Goal: Task Accomplishment & Management: Manage account settings

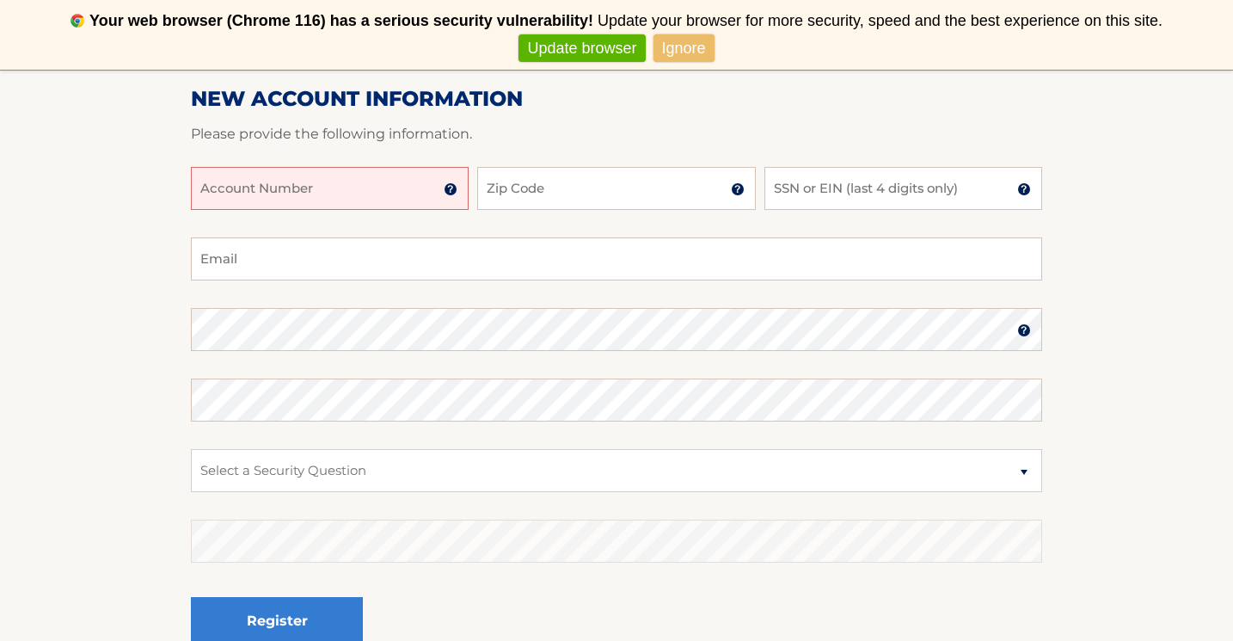
scroll to position [223, 0]
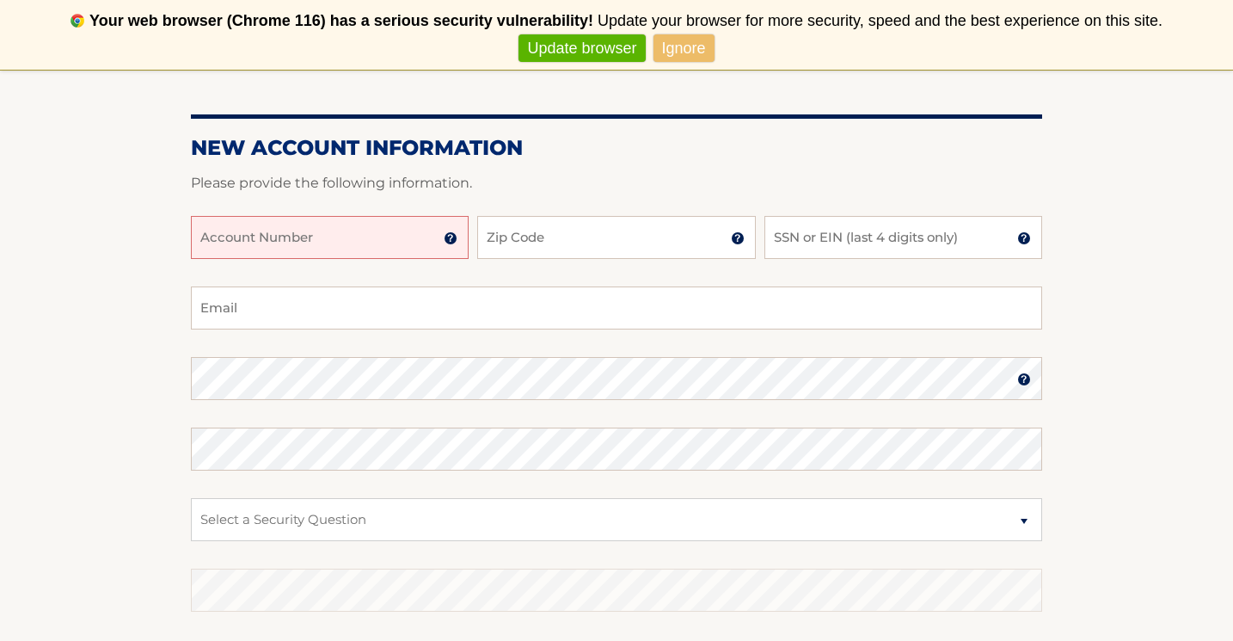
click at [408, 248] on input "Account Number" at bounding box center [330, 237] width 278 height 43
type input "44455987629"
click at [527, 233] on input "Zip Code" at bounding box center [616, 237] width 278 height 43
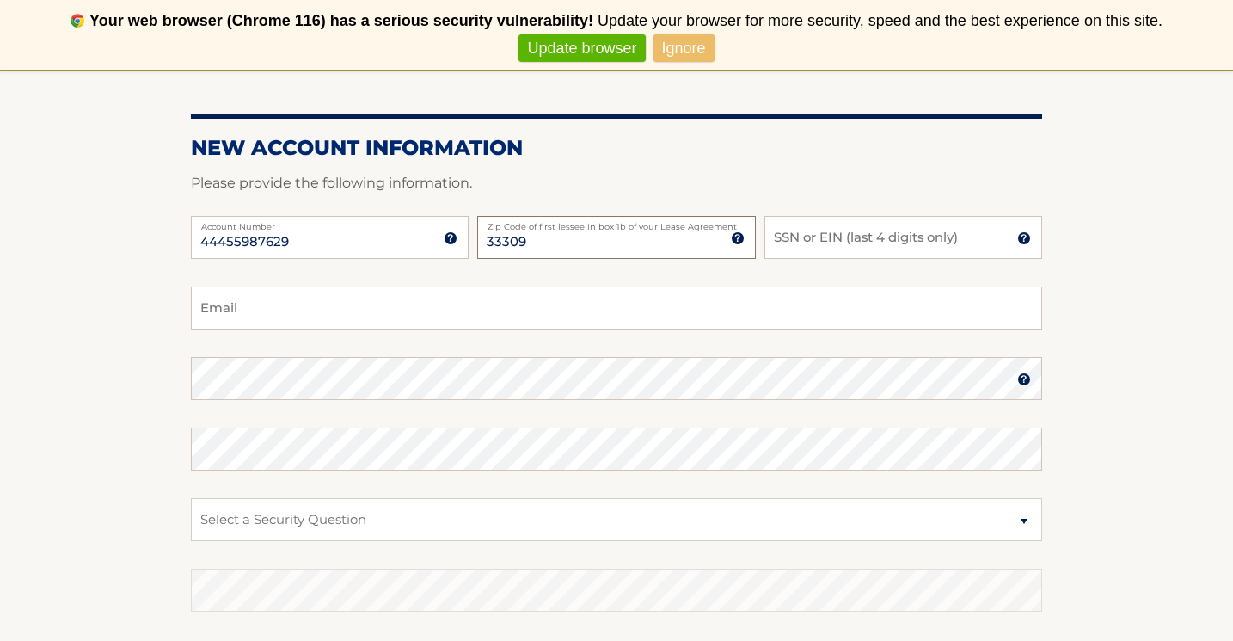
type input "33309"
click at [802, 249] on input "SSN or EIN (last 4 digits only)" at bounding box center [903, 237] width 278 height 43
type input "1218"
click at [169, 382] on section "New Account Information Please provide the following information. 44455987629 A…" at bounding box center [616, 394] width 1233 height 672
click at [150, 430] on section "New Account Information Please provide the following information. 44455987629 A…" at bounding box center [616, 394] width 1233 height 672
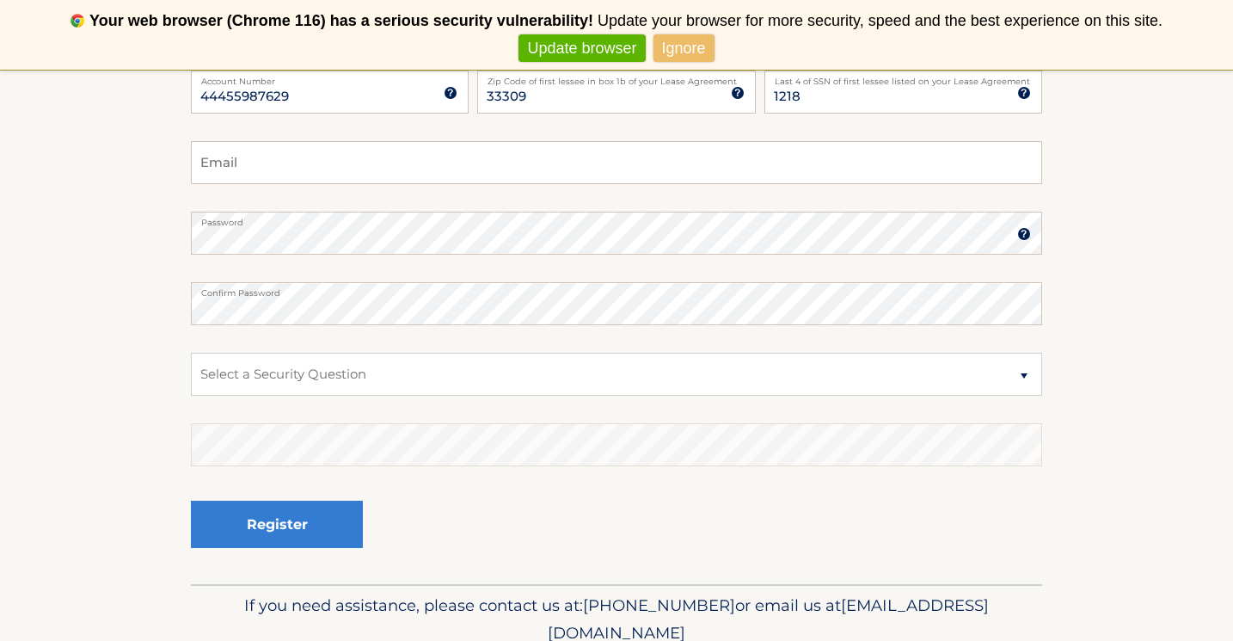
scroll to position [391, 0]
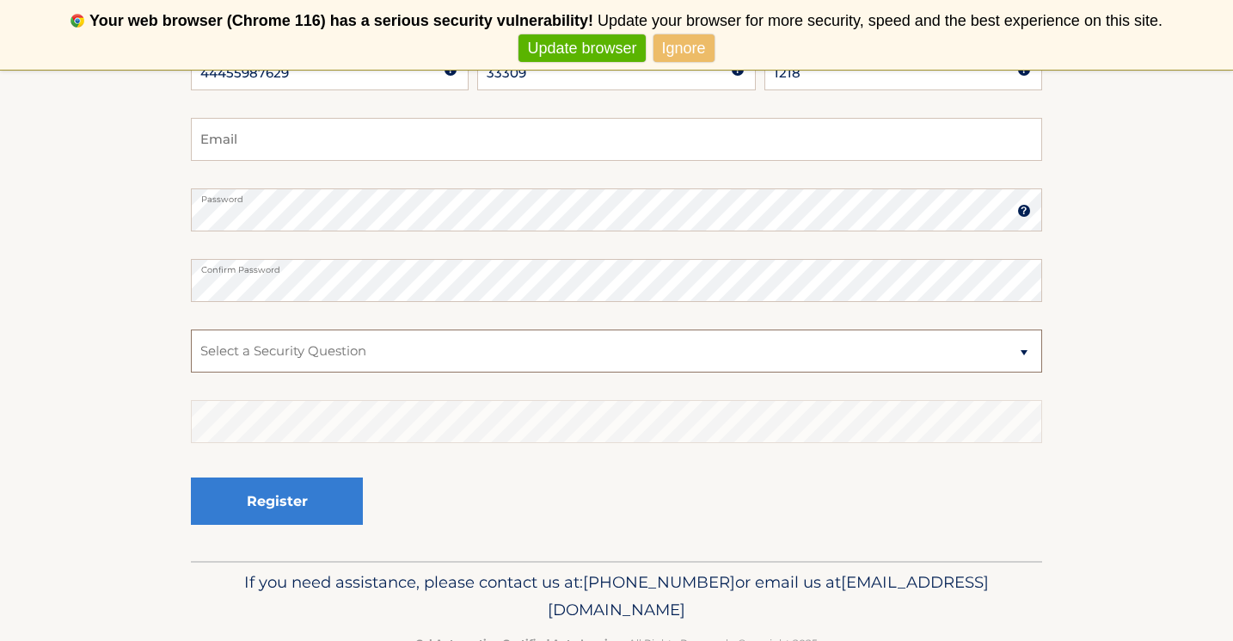
click at [316, 343] on select "Select a Security Question What was the name of your elementary school? What is…" at bounding box center [616, 350] width 851 height 43
select select "2"
click at [333, 136] on input "Email" at bounding box center [616, 139] width 851 height 43
type input "sharlynvanegas@gmail.com"
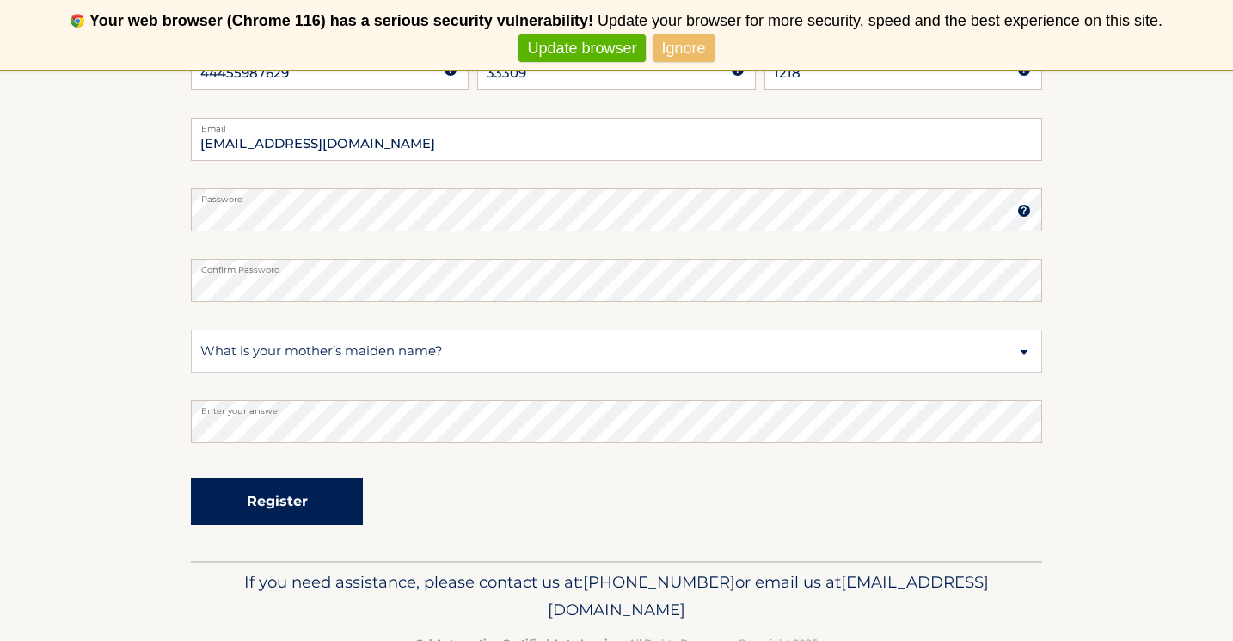
click at [243, 504] on button "Register" at bounding box center [277, 500] width 172 height 47
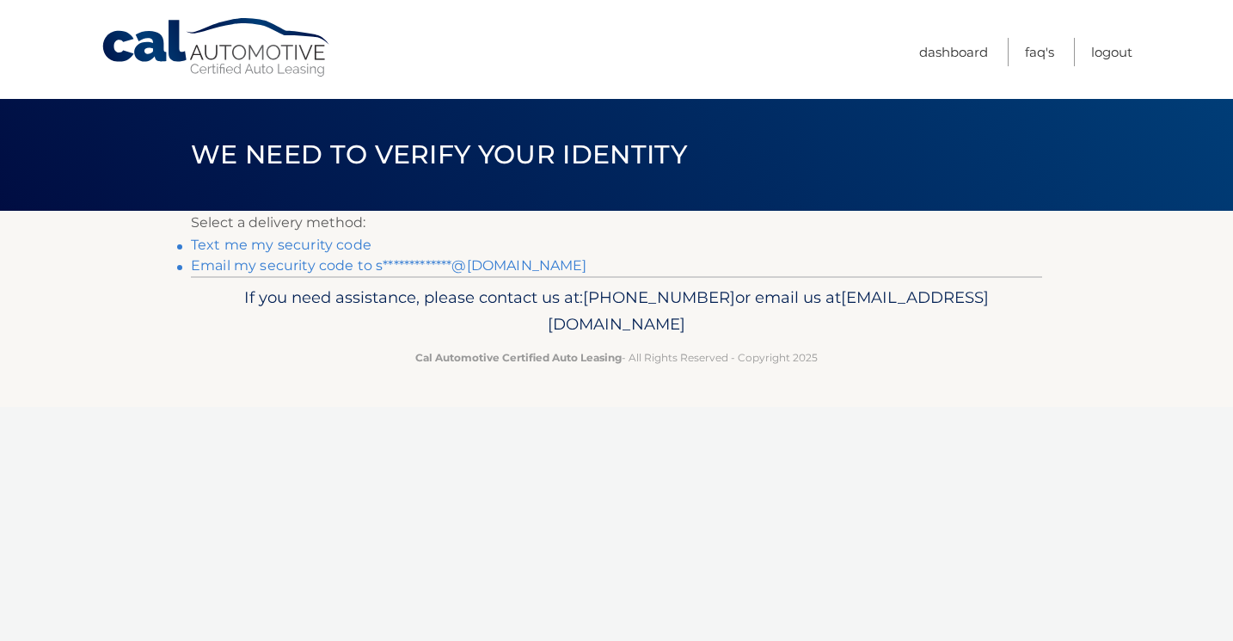
click at [340, 246] on link "Text me my security code" at bounding box center [281, 244] width 181 height 16
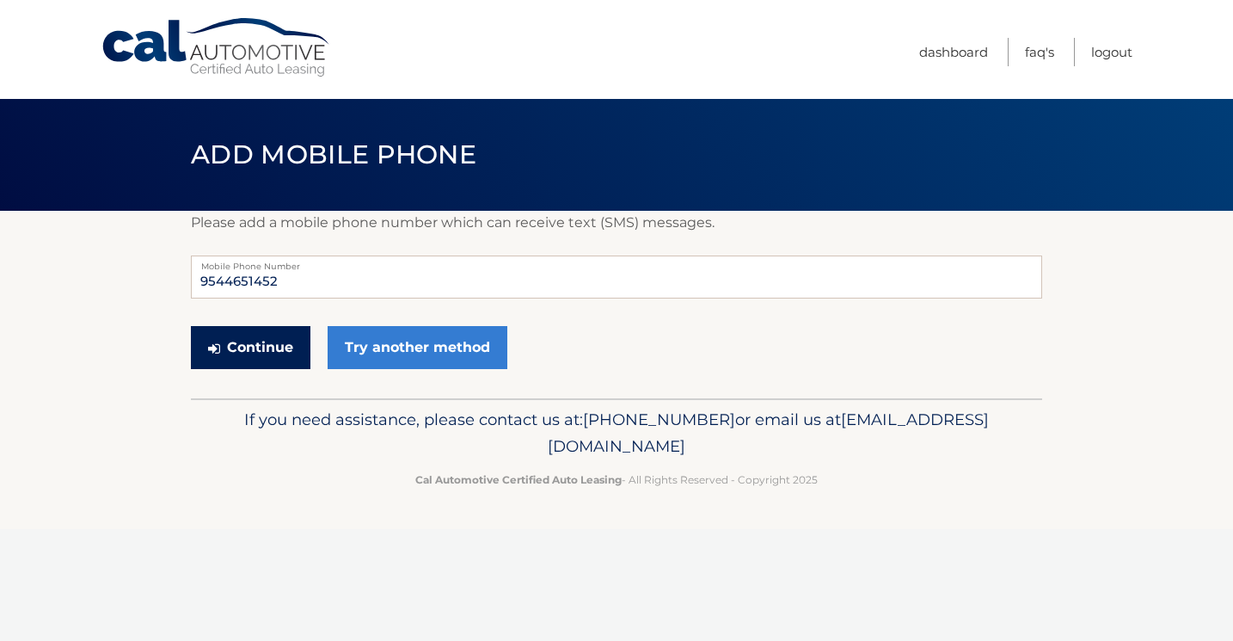
click at [246, 353] on button "Continue" at bounding box center [251, 347] width 120 height 43
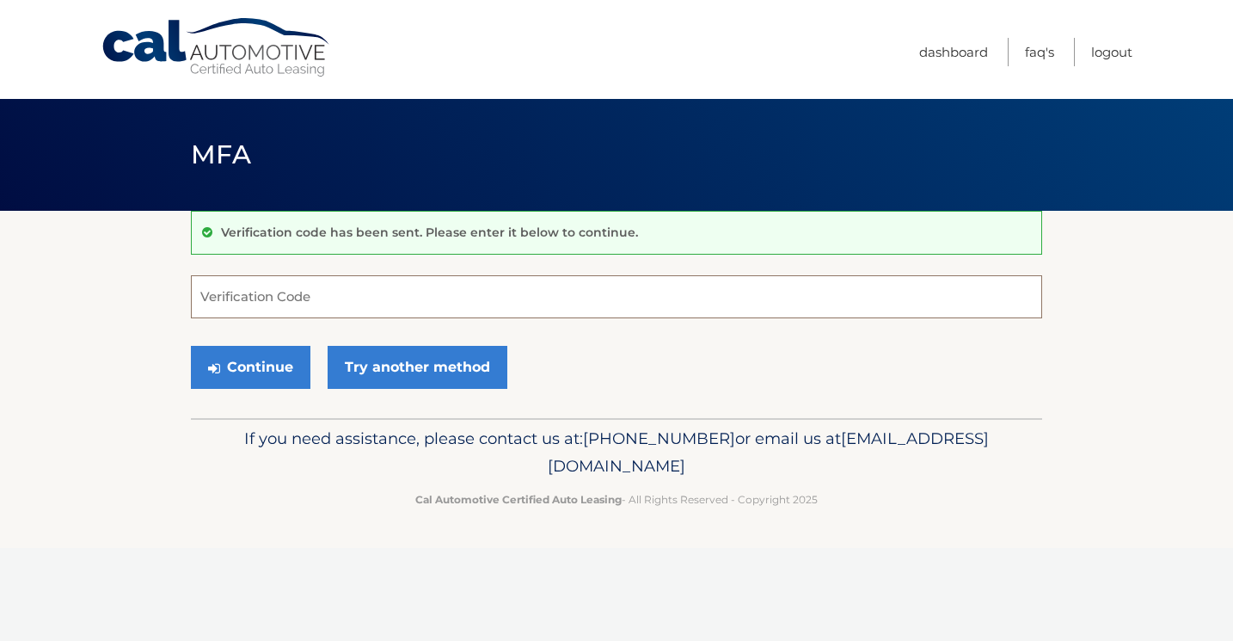
click at [275, 308] on input "Verification Code" at bounding box center [616, 296] width 851 height 43
type input "744241"
click at [257, 366] on button "Continue" at bounding box center [251, 367] width 120 height 43
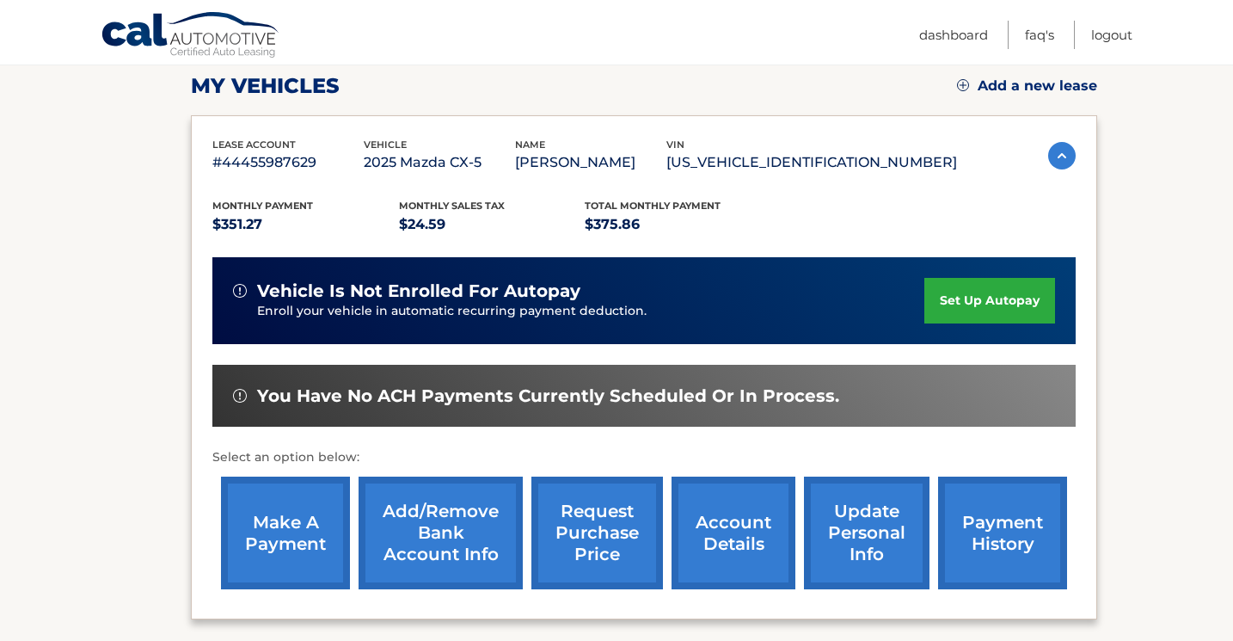
scroll to position [240, 0]
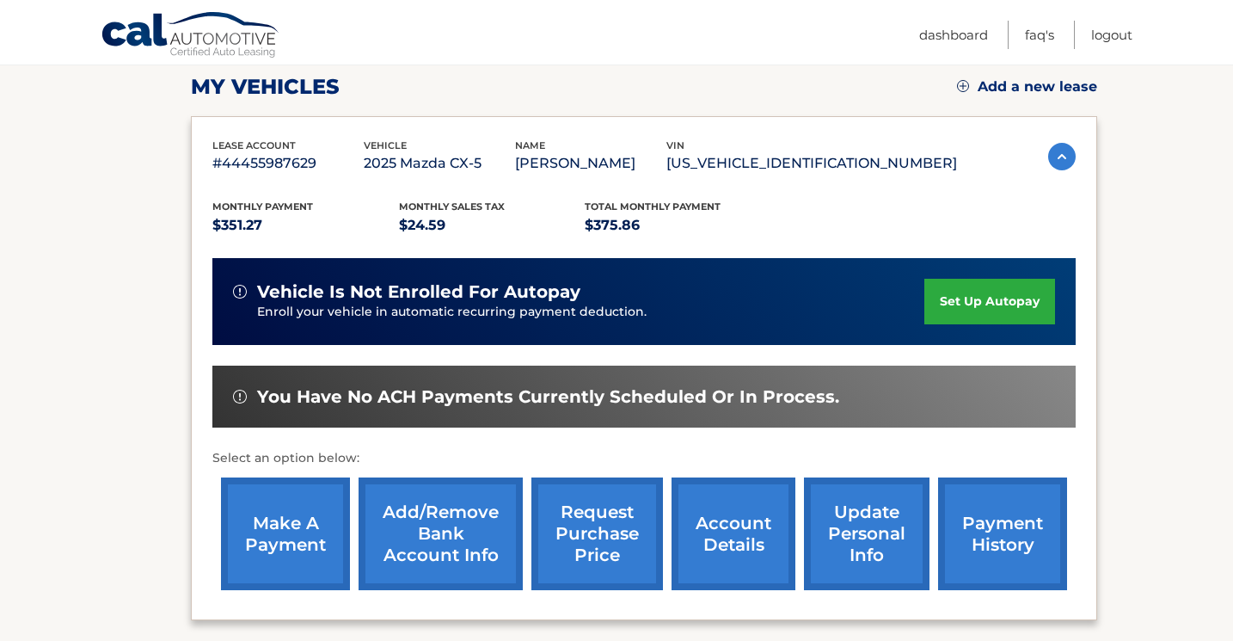
click at [284, 522] on link "make a payment" at bounding box center [285, 533] width 129 height 113
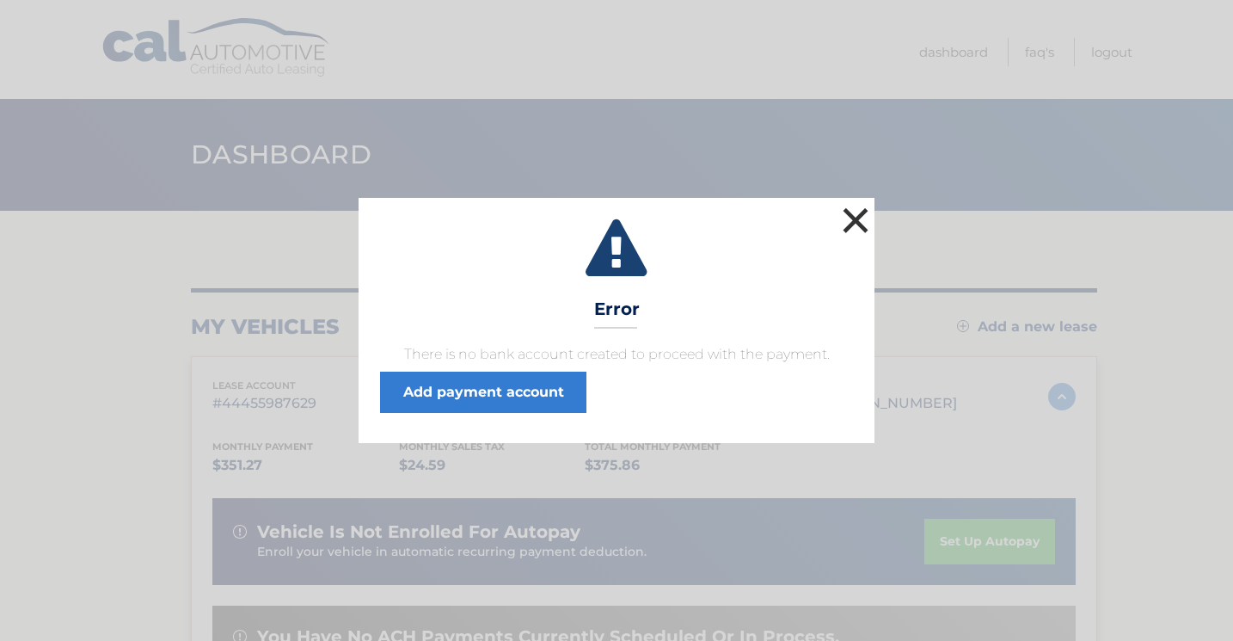
click at [855, 218] on button "×" at bounding box center [855, 220] width 34 height 34
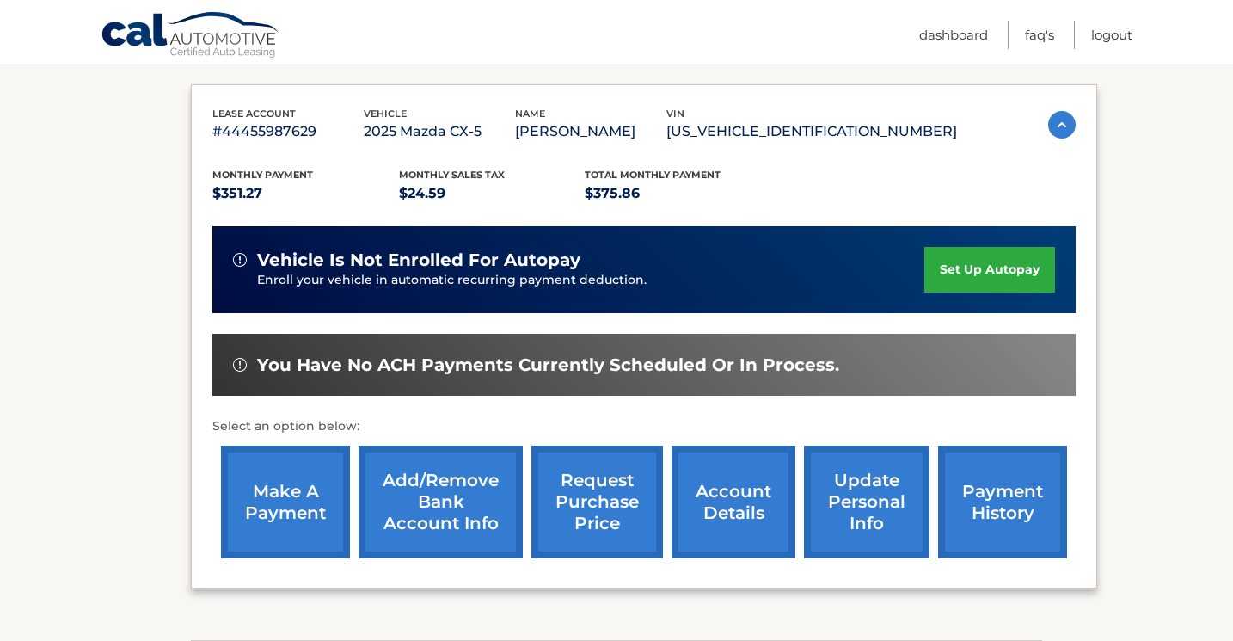
scroll to position [270, 0]
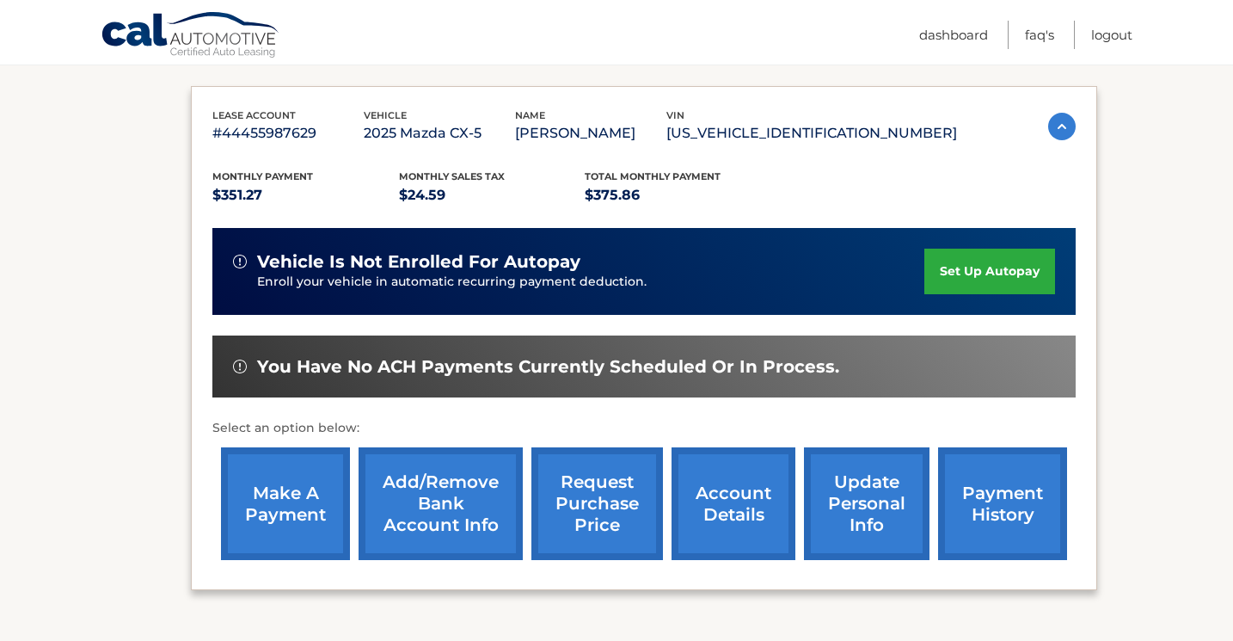
click at [1007, 271] on link "set up autopay" at bounding box center [989, 272] width 131 height 46
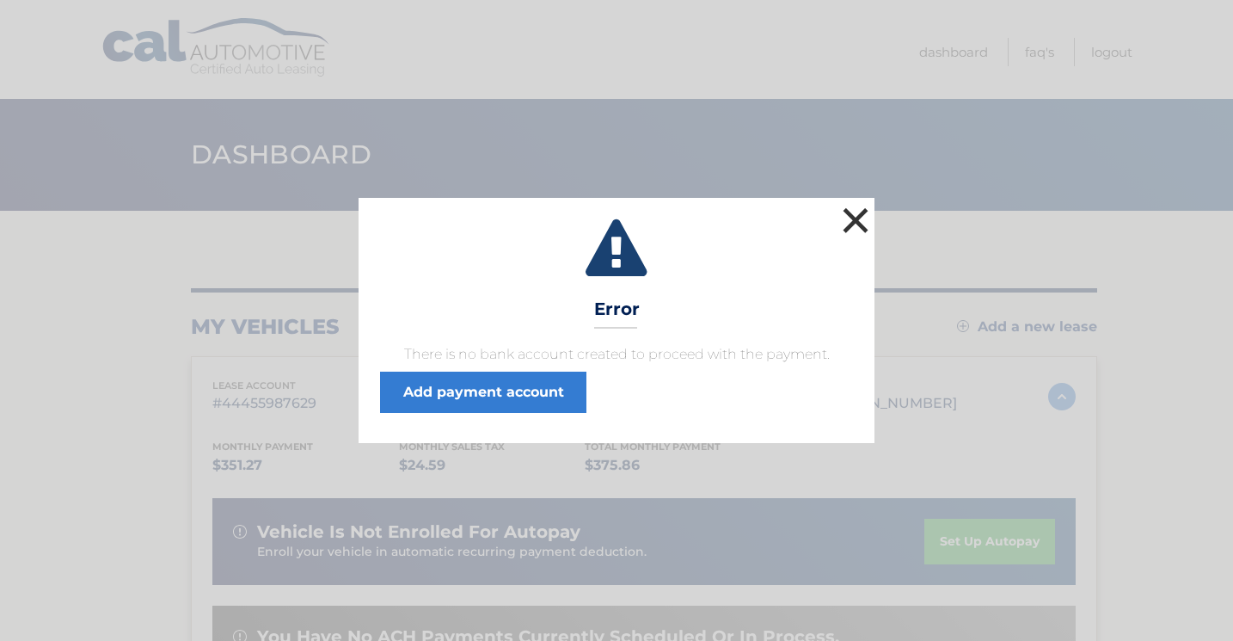
click at [854, 219] on button "×" at bounding box center [855, 220] width 34 height 34
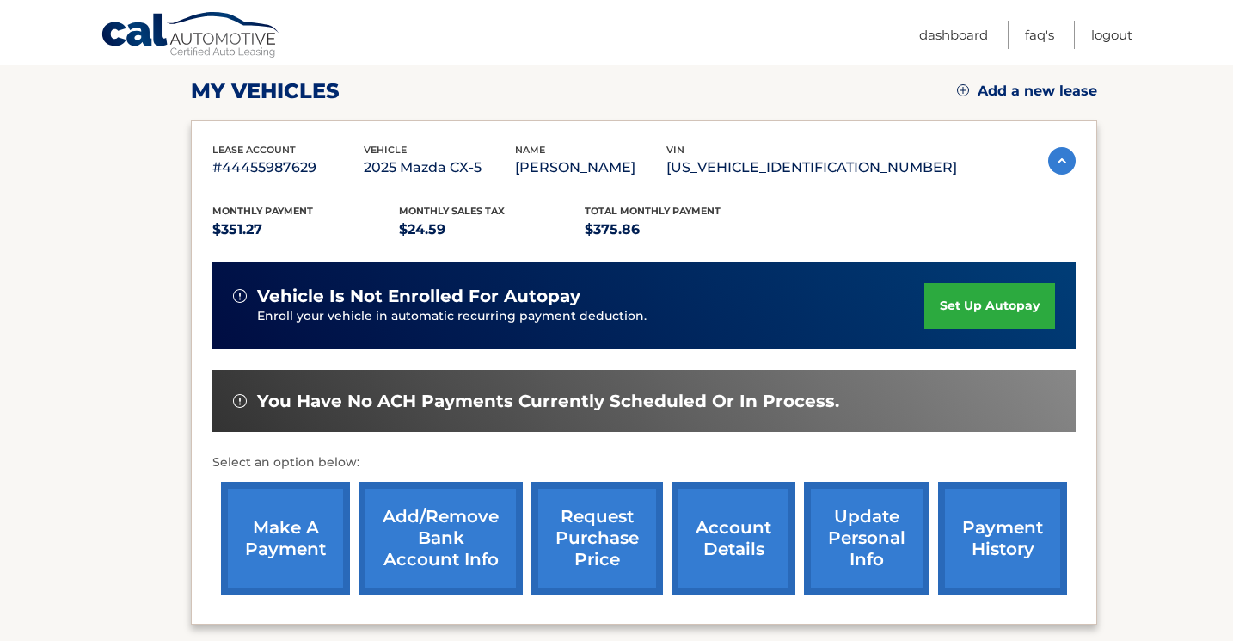
scroll to position [238, 0]
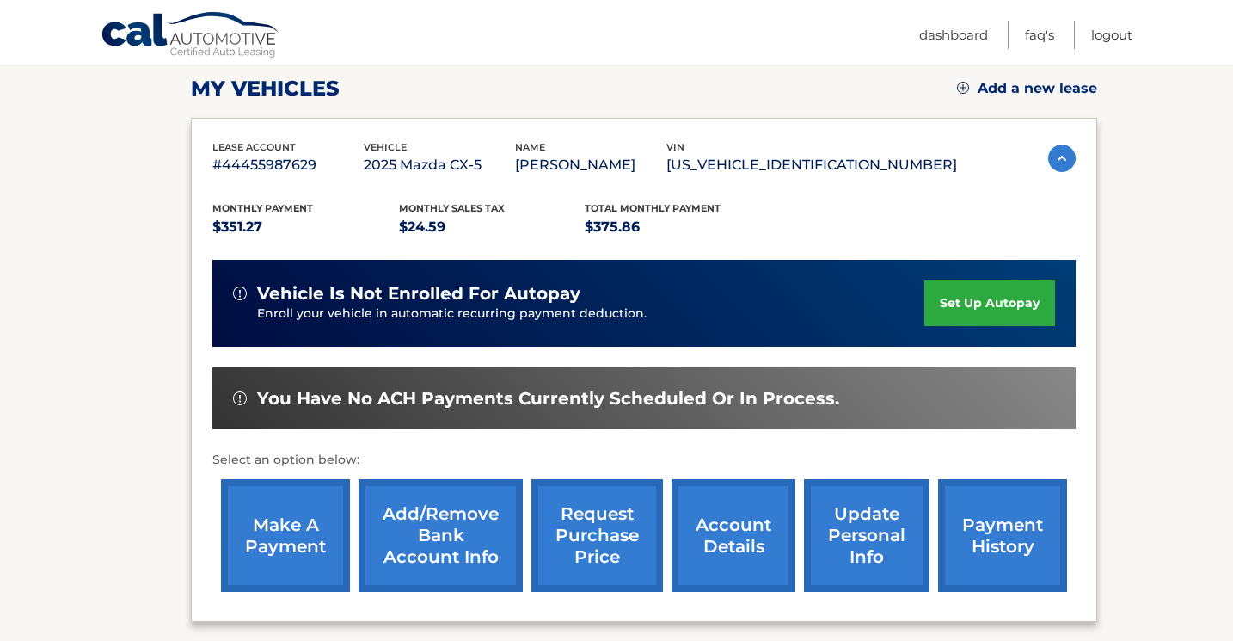
click at [861, 531] on link "update personal info" at bounding box center [867, 535] width 126 height 113
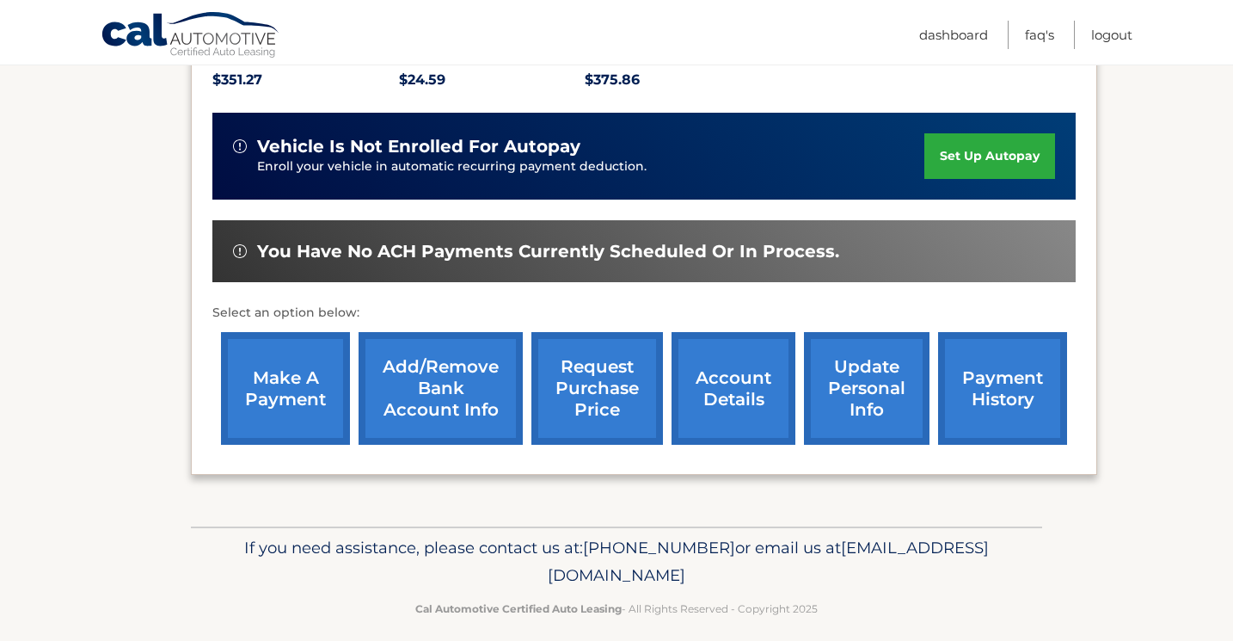
scroll to position [388, 0]
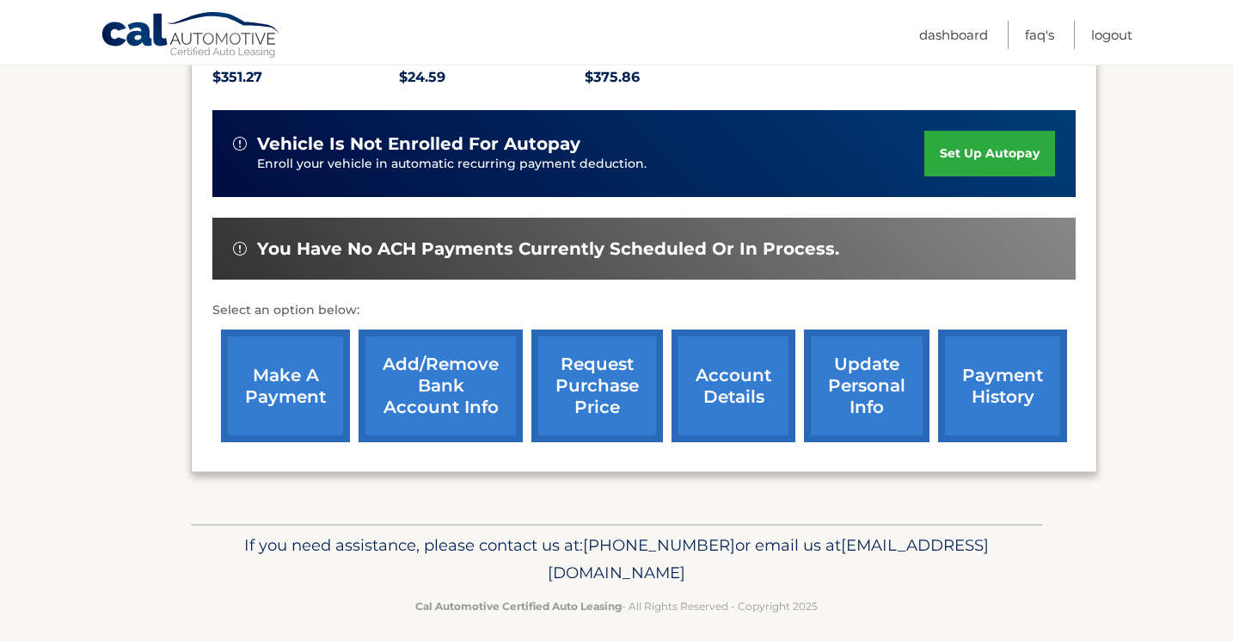
click at [456, 377] on link "Add/Remove bank account info" at bounding box center [441, 385] width 164 height 113
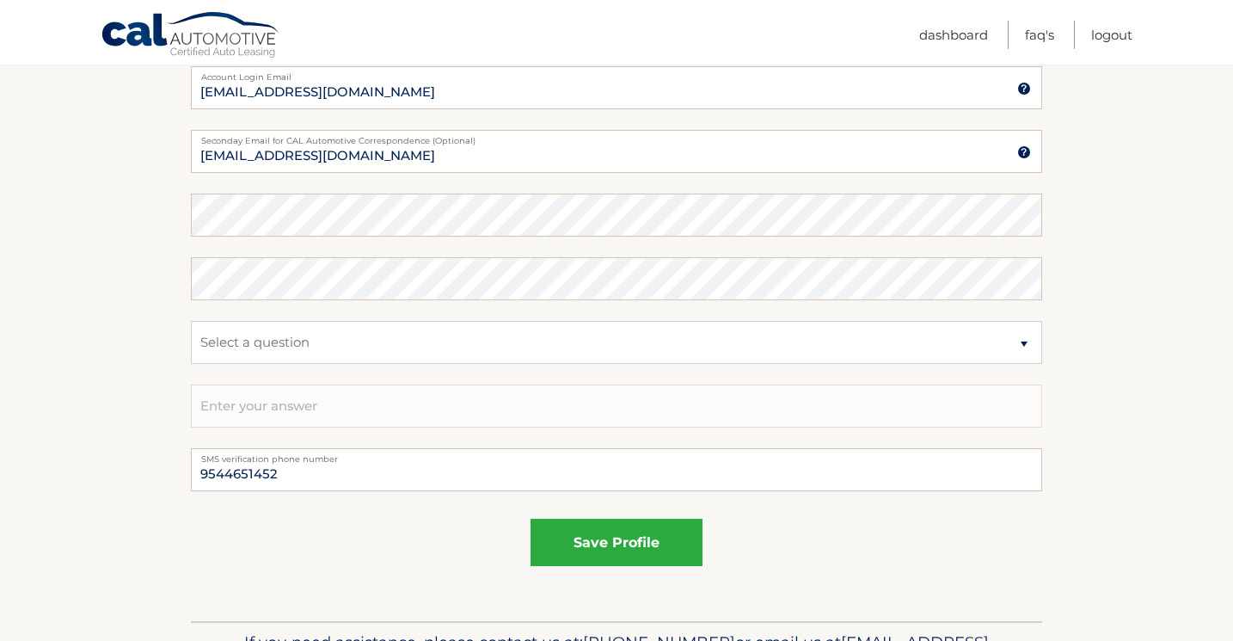
scroll to position [847, 0]
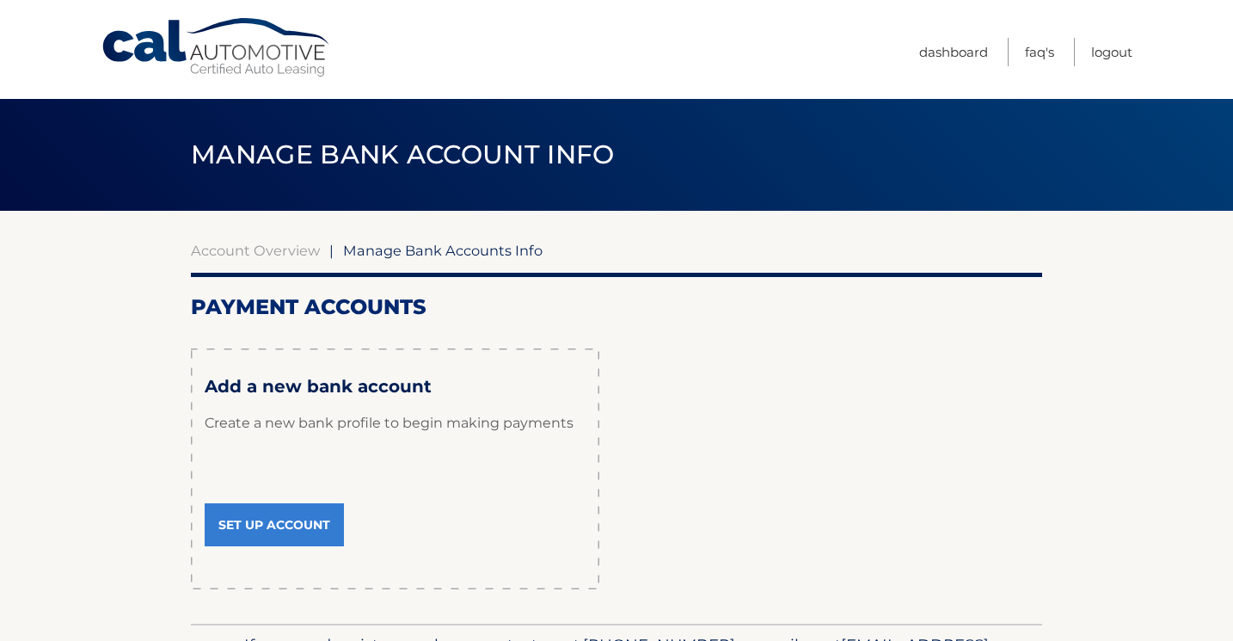
click at [268, 538] on link "Set Up Account" at bounding box center [274, 524] width 139 height 43
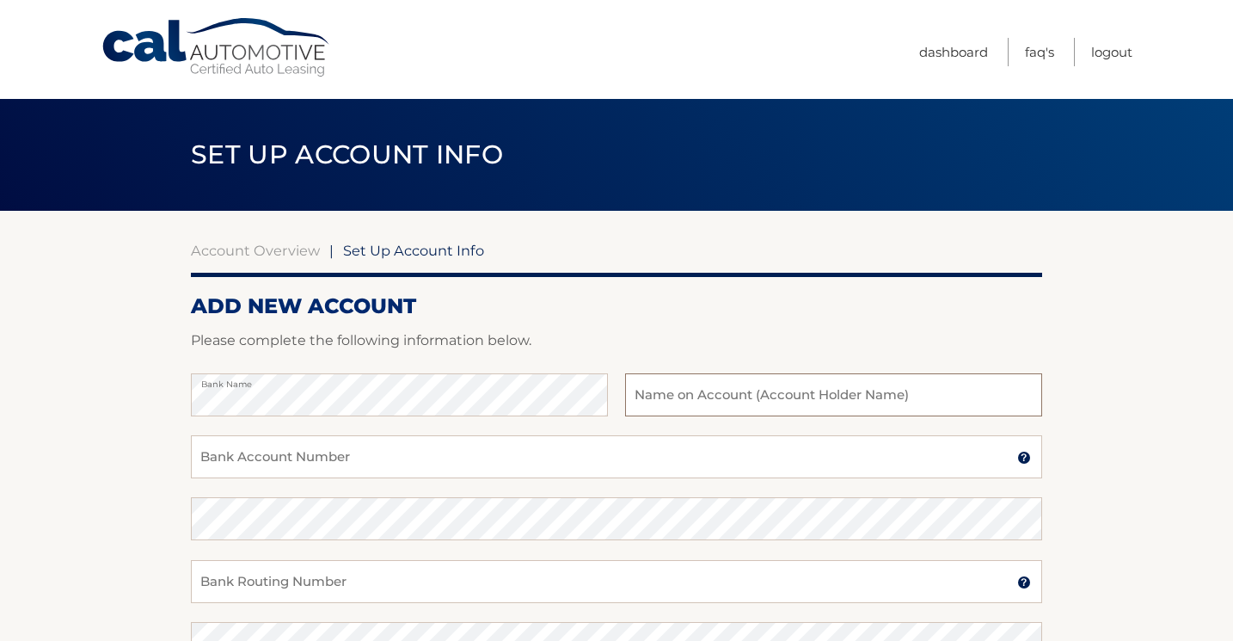
click at [662, 392] on input "text" at bounding box center [833, 394] width 417 height 43
type input "Sharlyn Craven"
click at [285, 459] on input "Bank Account Number" at bounding box center [616, 456] width 851 height 43
paste input "109657411"
type input "109657411"
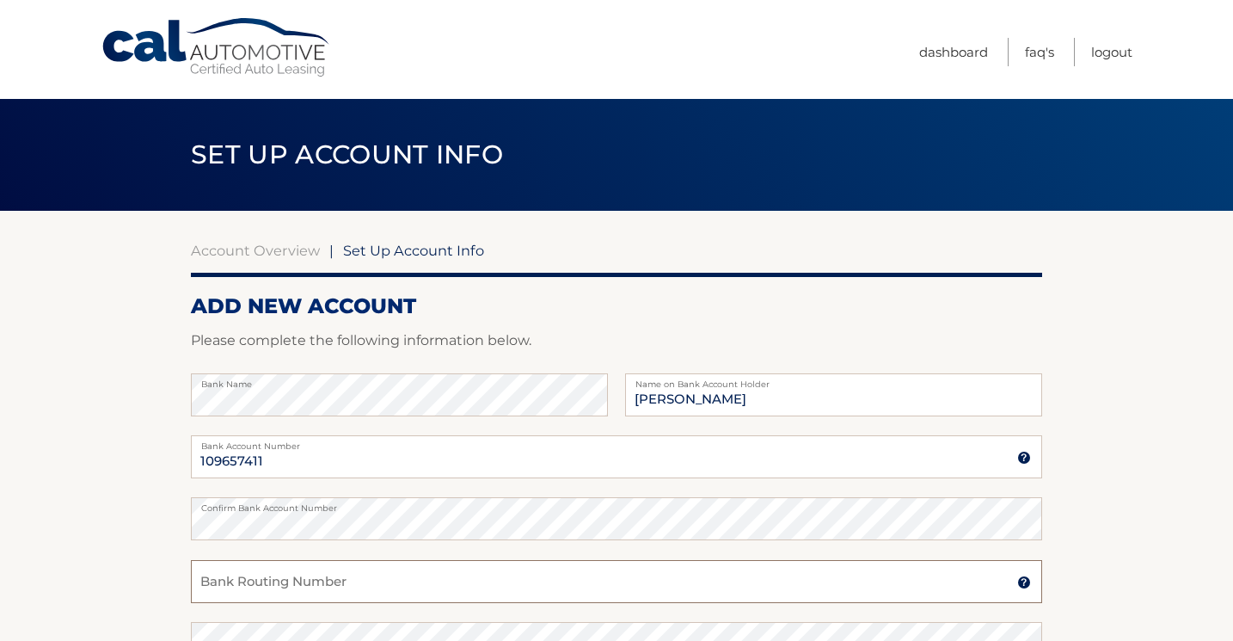
click at [239, 594] on input "Bank Routing Number" at bounding box center [616, 581] width 851 height 43
paste input "314074269"
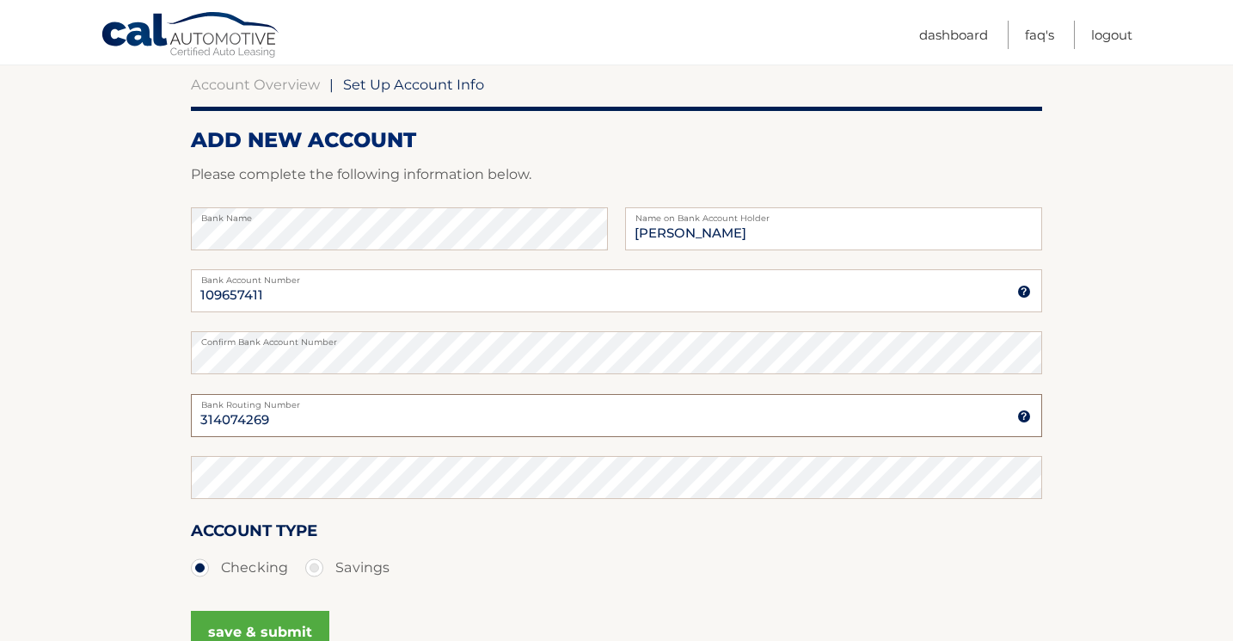
scroll to position [167, 0]
type input "314074269"
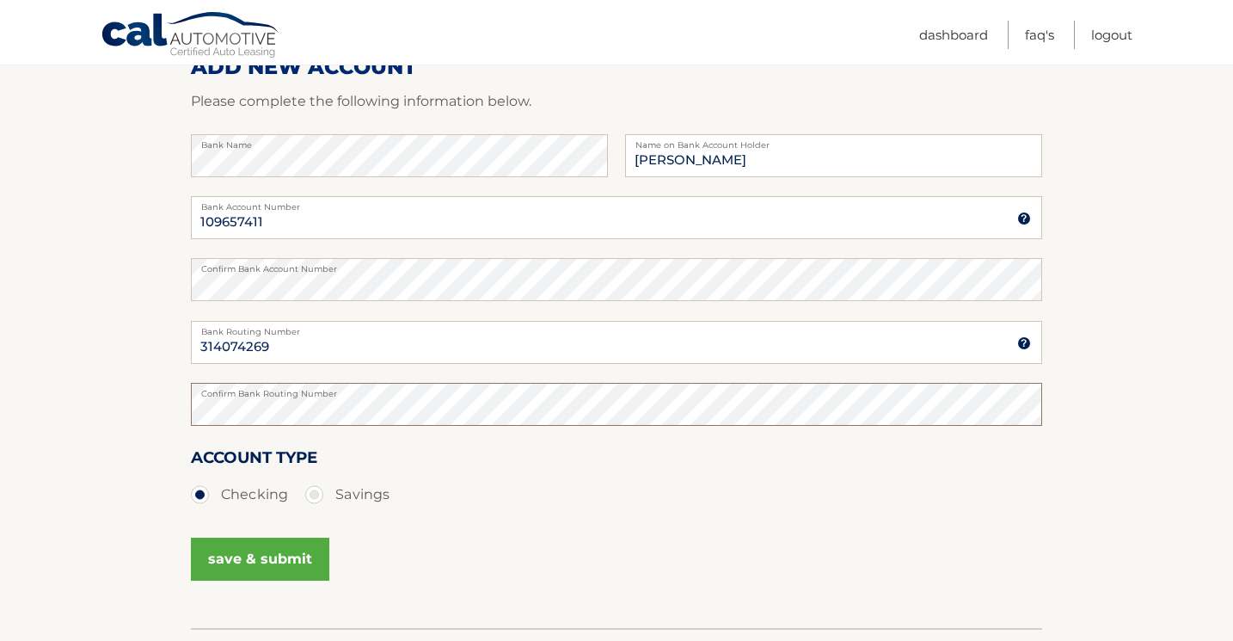
scroll to position [357, 0]
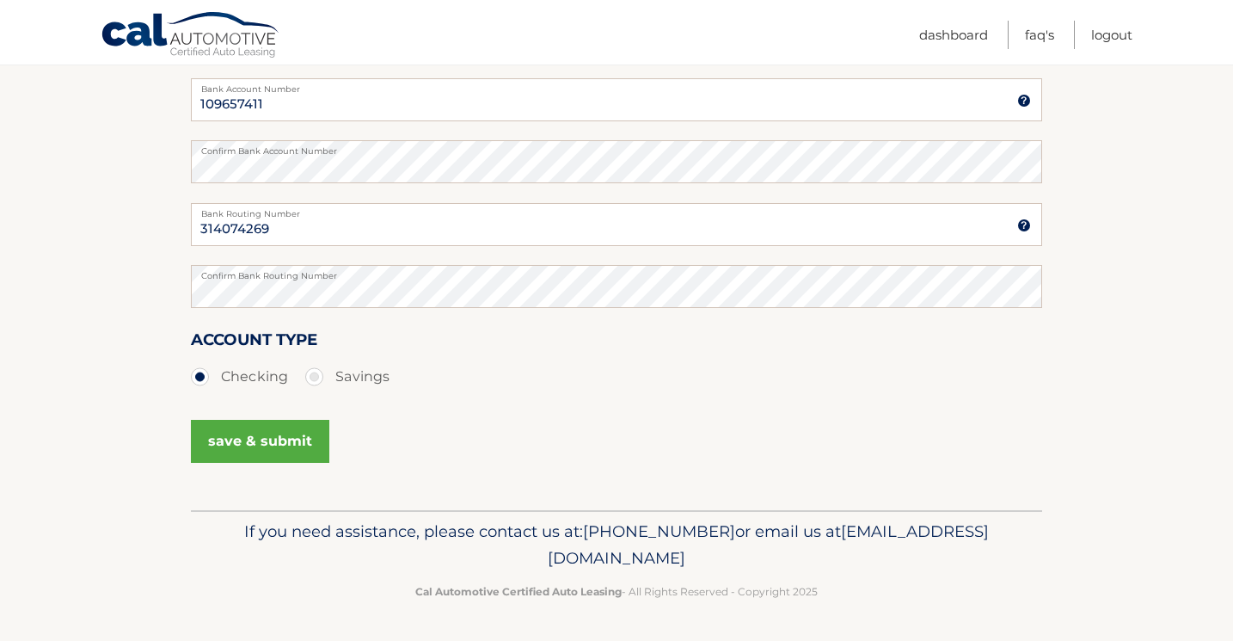
click at [267, 448] on button "save & submit" at bounding box center [260, 441] width 138 height 43
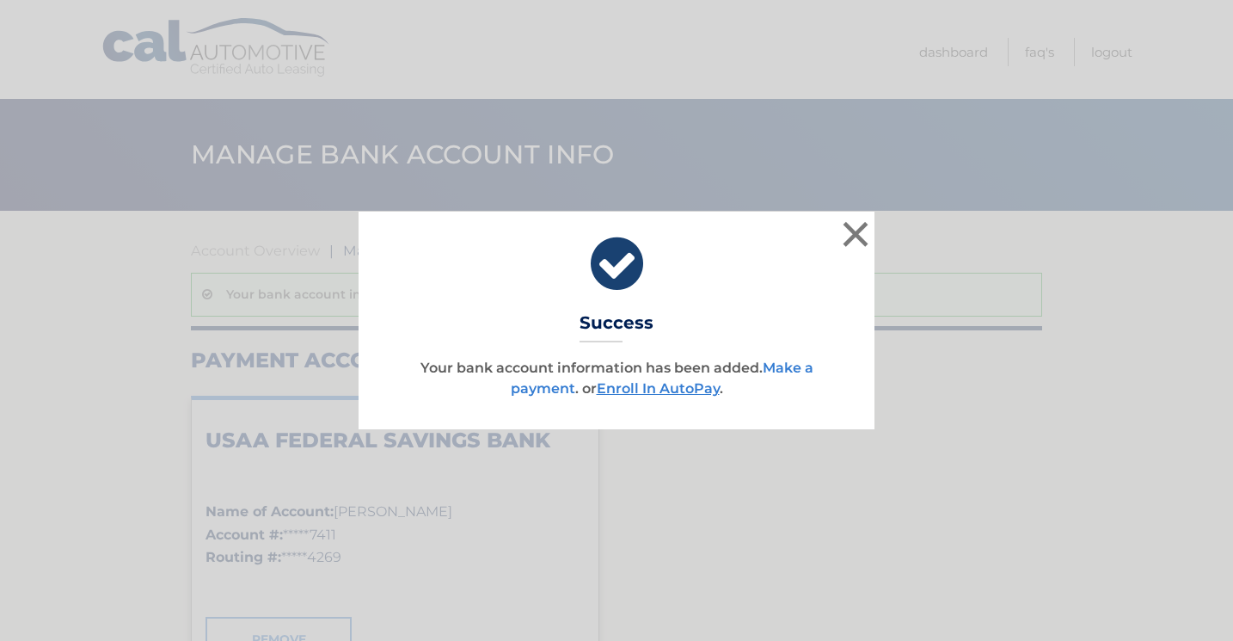
click at [535, 388] on link "Make a payment" at bounding box center [662, 377] width 303 height 37
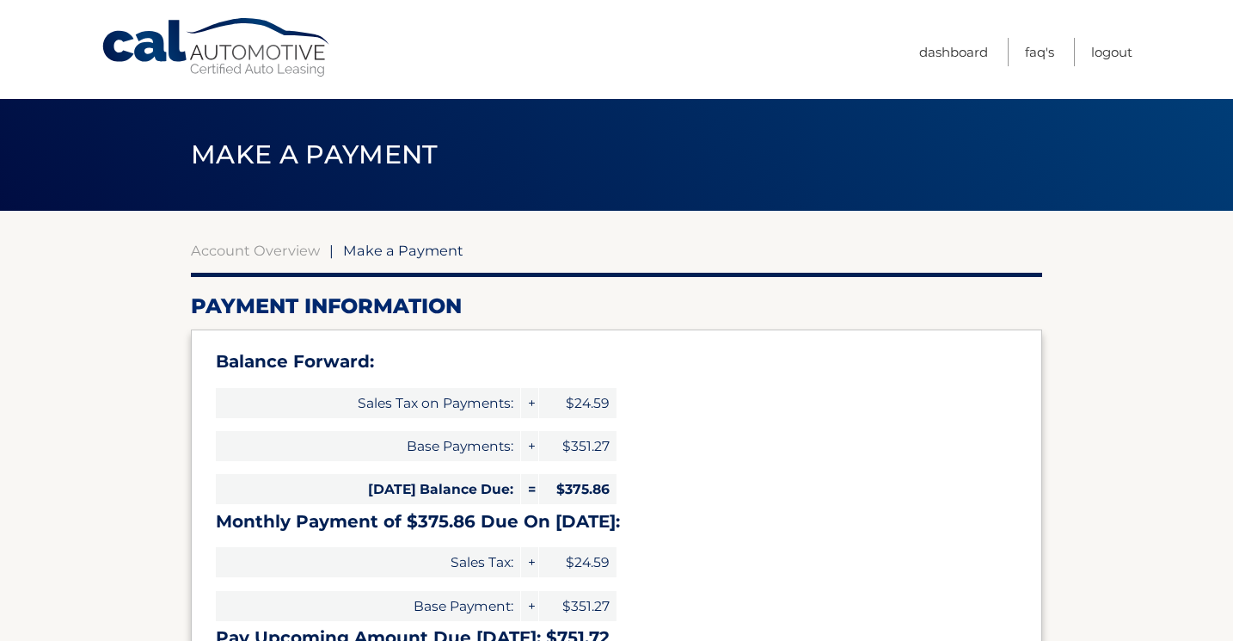
select select "NDcxZDM0ZDktYWJjYS00ZGNkLWJlZmYtM2JjOWU5MzRiYjY2"
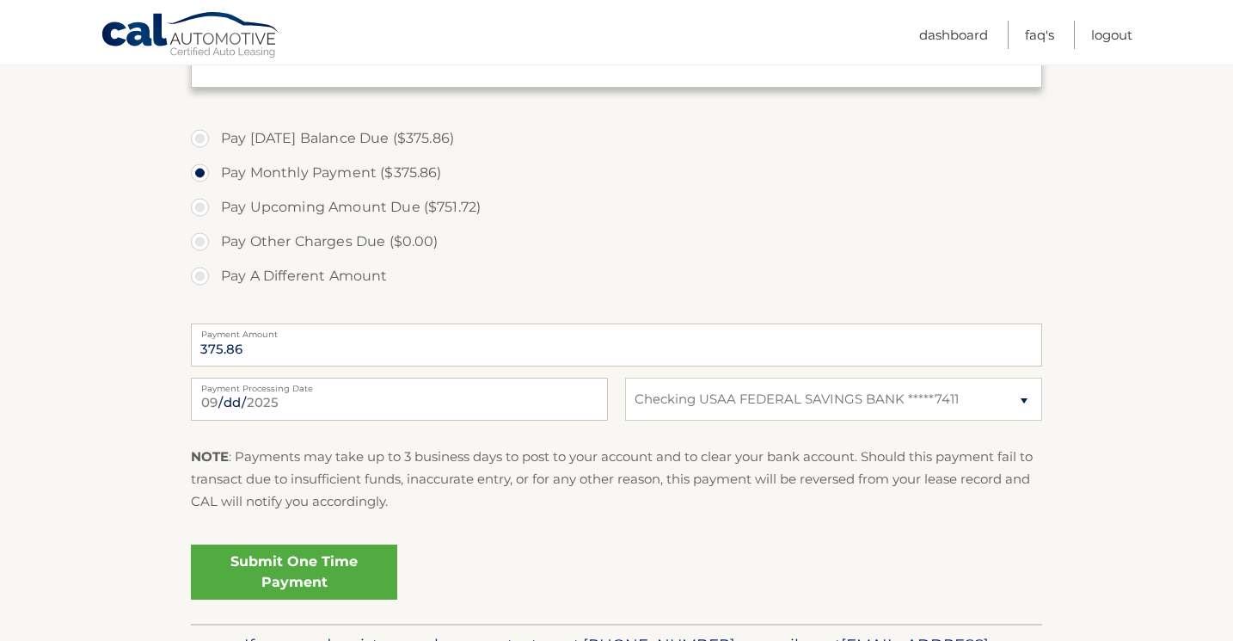
scroll to position [592, 0]
click at [321, 581] on link "Submit One Time Payment" at bounding box center [294, 570] width 206 height 55
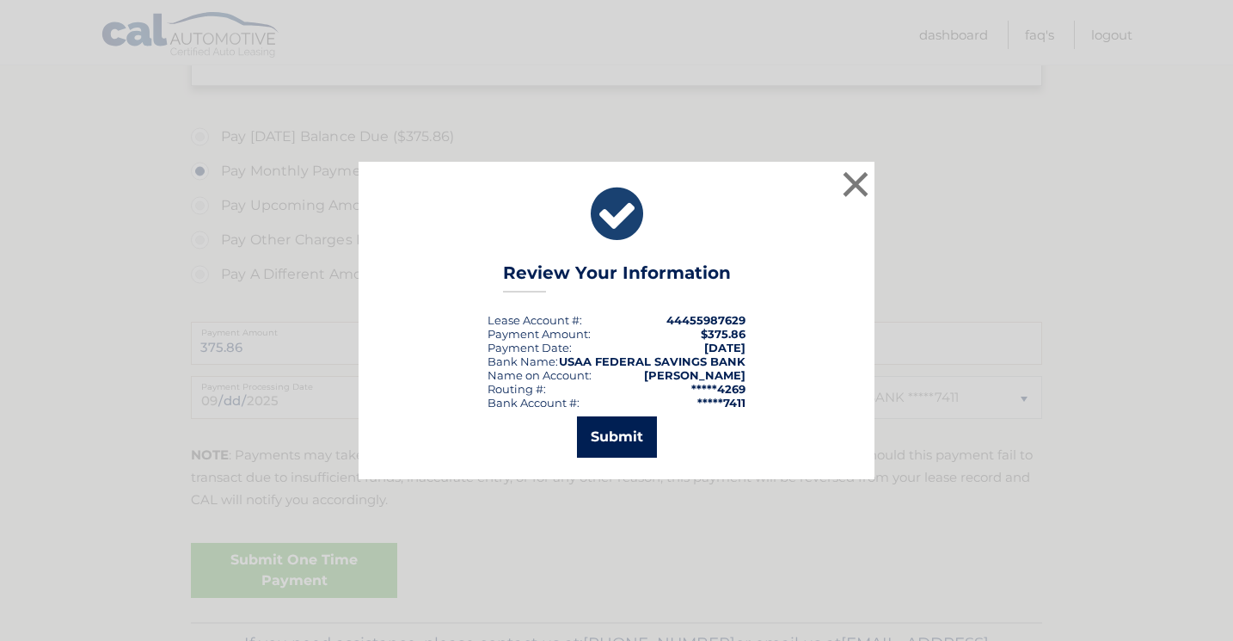
click at [629, 444] on button "Submit" at bounding box center [617, 436] width 80 height 41
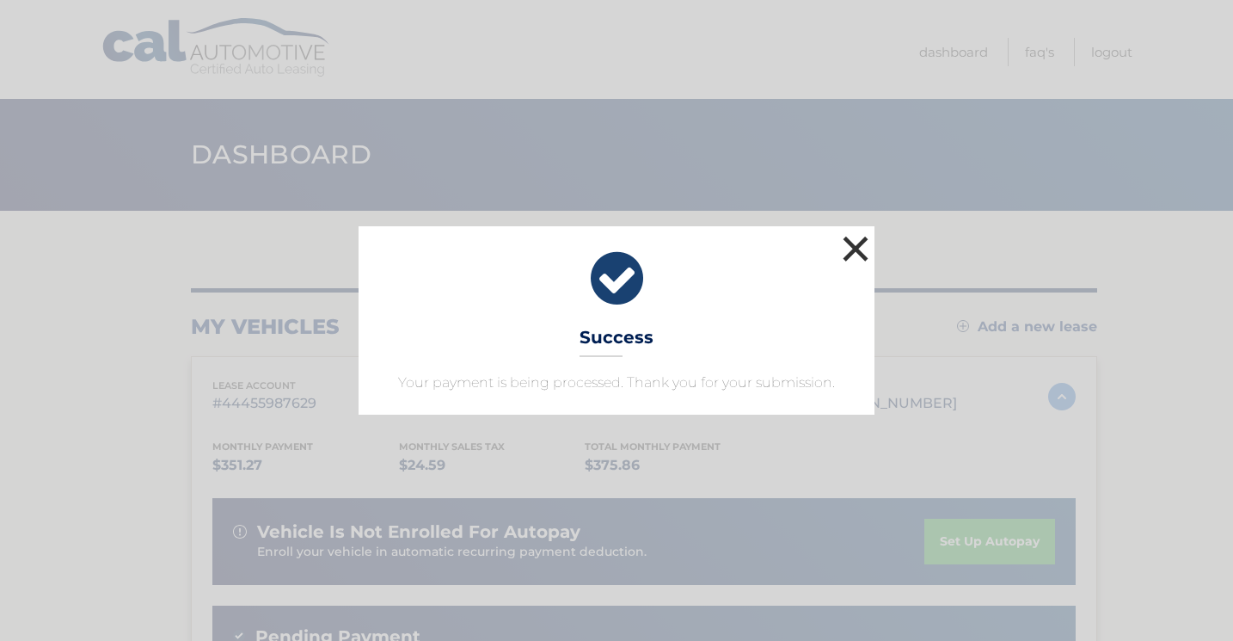
click at [857, 246] on button "×" at bounding box center [855, 248] width 34 height 34
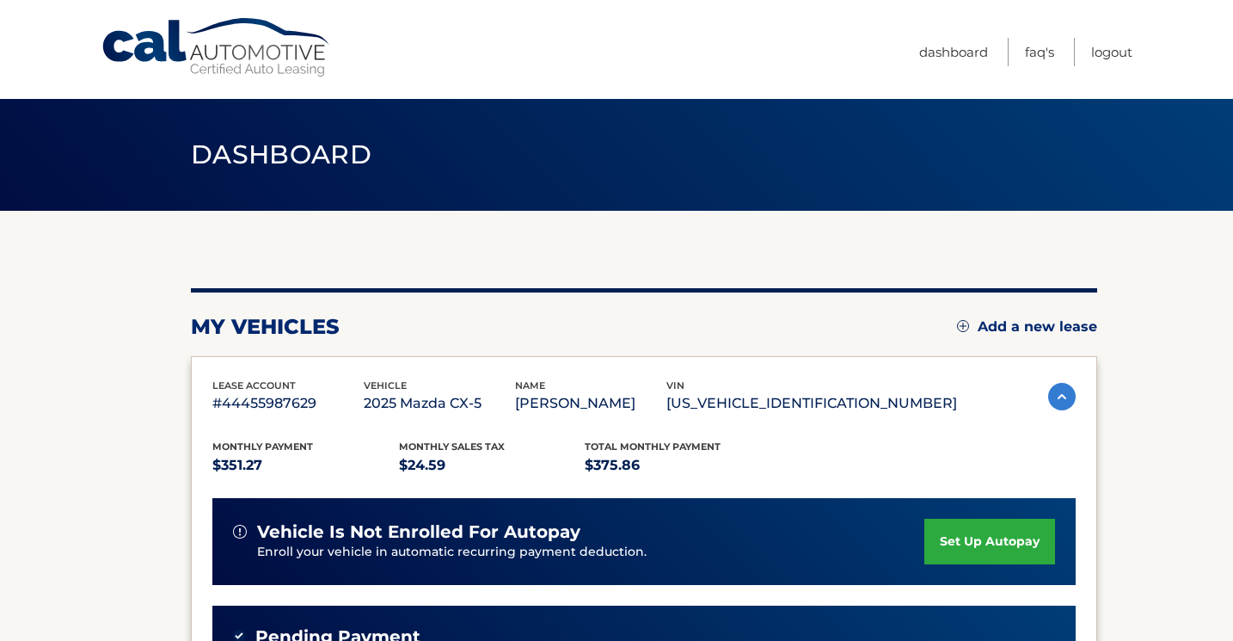
click at [976, 544] on link "set up autopay" at bounding box center [989, 542] width 131 height 46
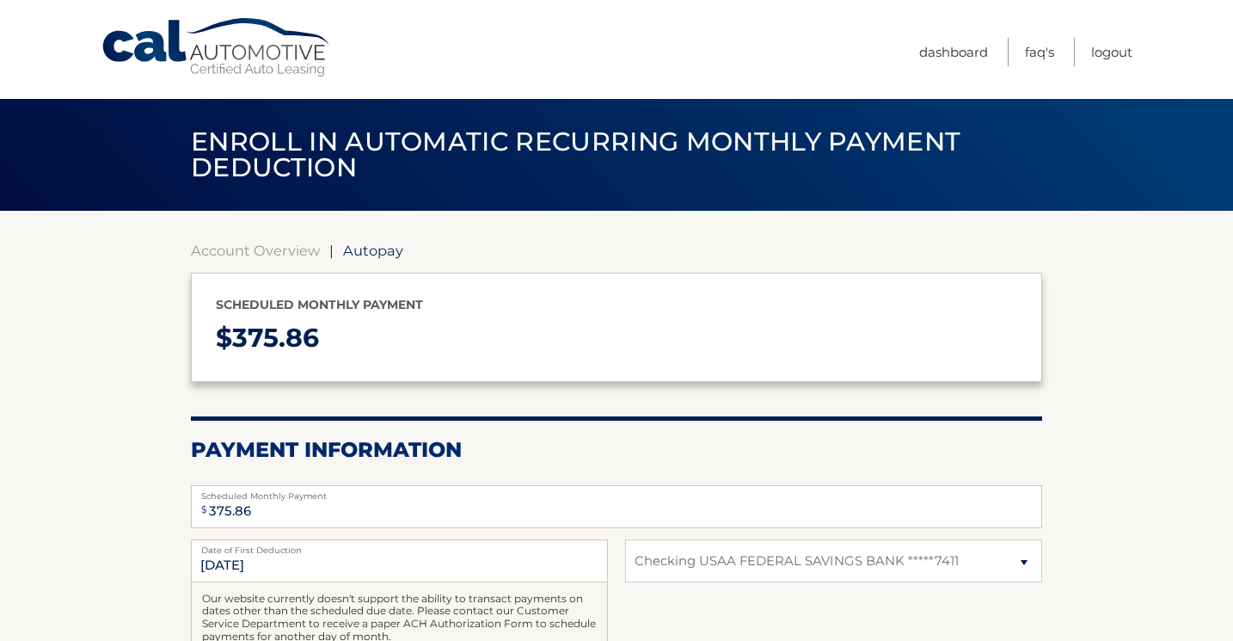
select select "NDcxZDM0ZDktYWJjYS00ZGNkLWJlZmYtM2JjOWU5MzRiYjY2"
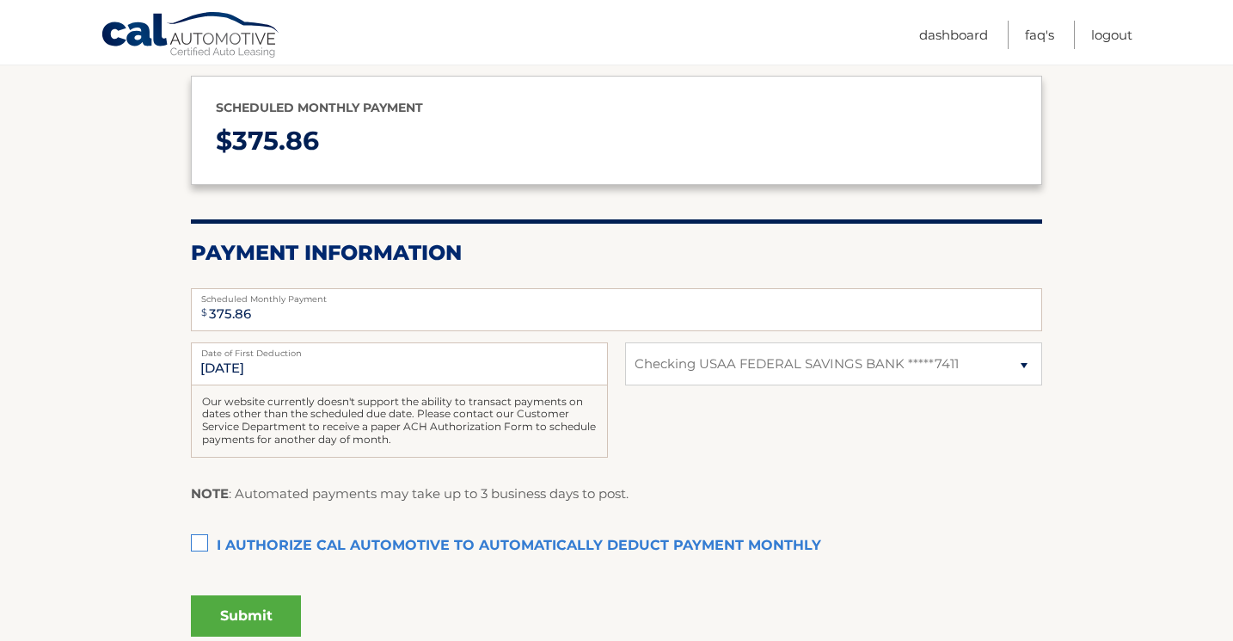
scroll to position [228, 0]
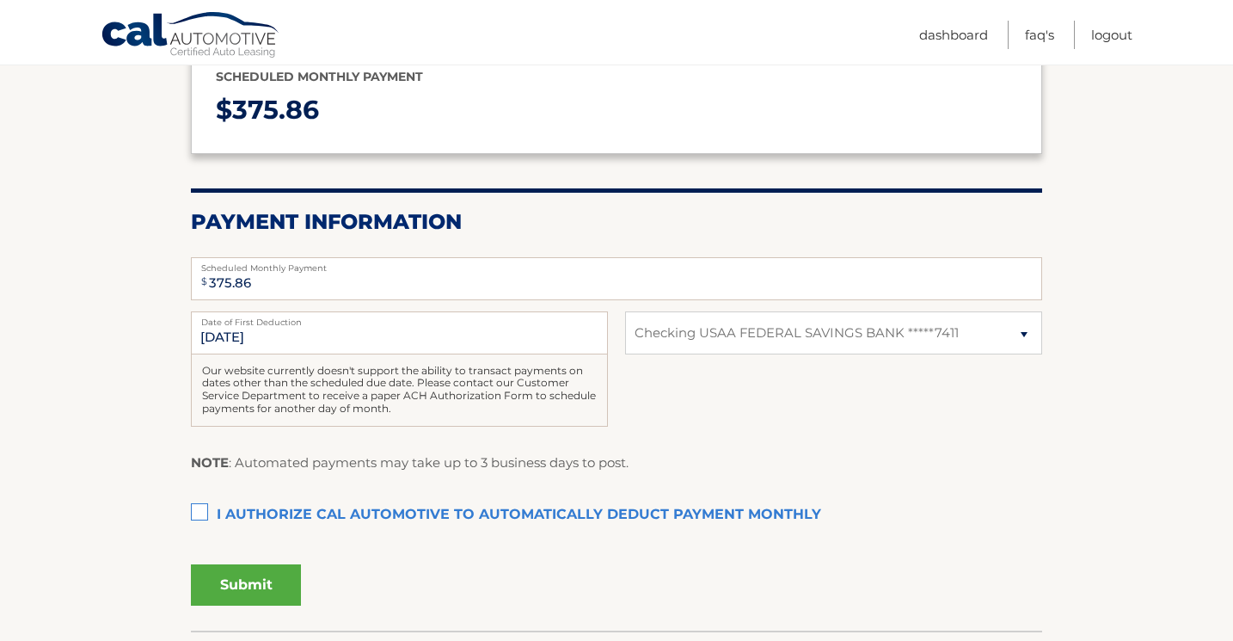
click at [197, 508] on label "I authorize cal automotive to automatically deduct payment monthly This checkbo…" at bounding box center [616, 515] width 851 height 34
click at [0, 0] on input "I authorize cal automotive to automatically deduct payment monthly This checkbo…" at bounding box center [0, 0] width 0 height 0
click at [262, 584] on button "Submit" at bounding box center [246, 584] width 110 height 41
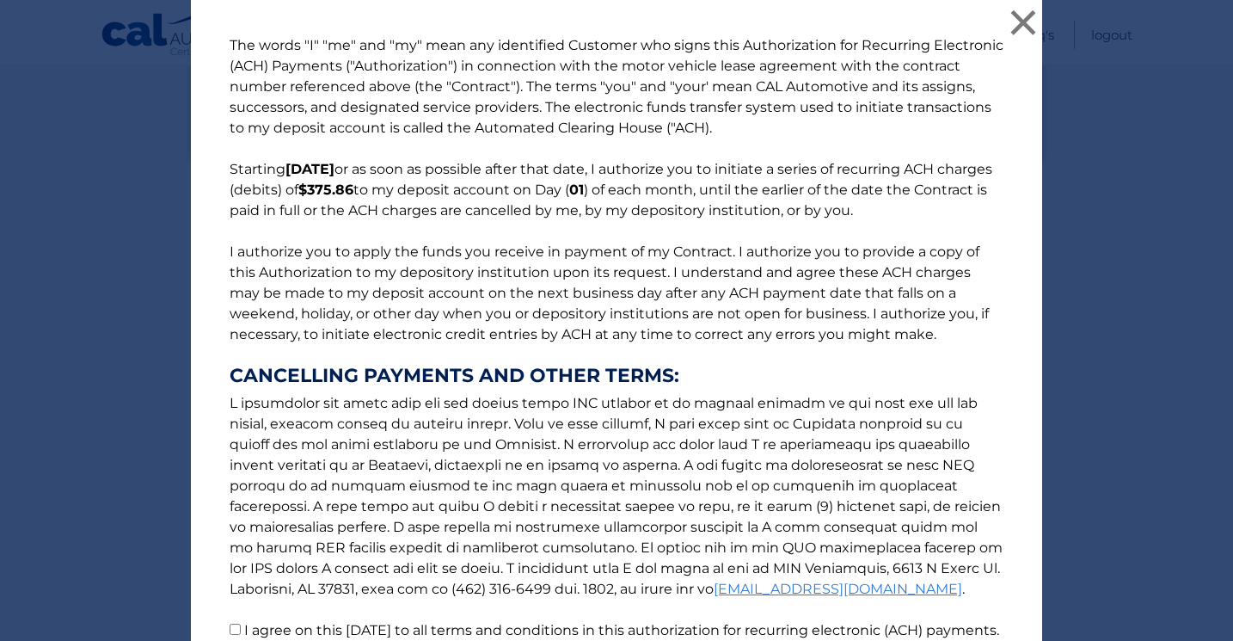
scroll to position [171, 0]
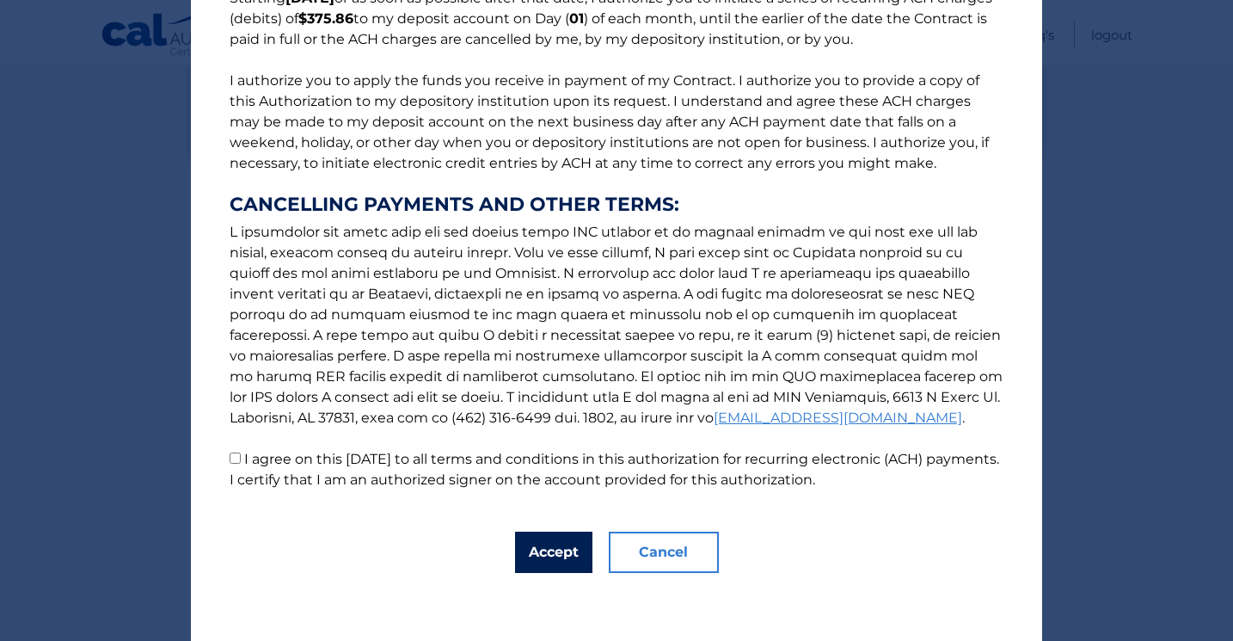
click at [547, 563] on button "Accept" at bounding box center [553, 551] width 77 height 41
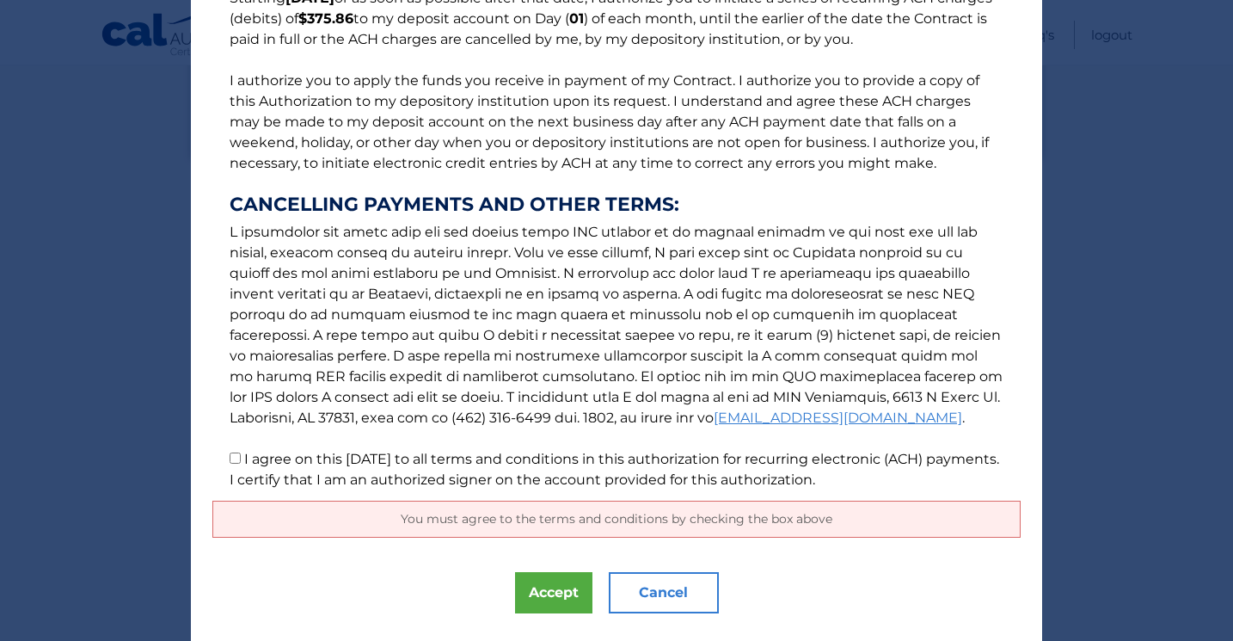
click at [234, 458] on input "I agree on this [DATE] to all terms and conditions in this authorization for re…" at bounding box center [235, 457] width 11 height 11
checkbox input "true"
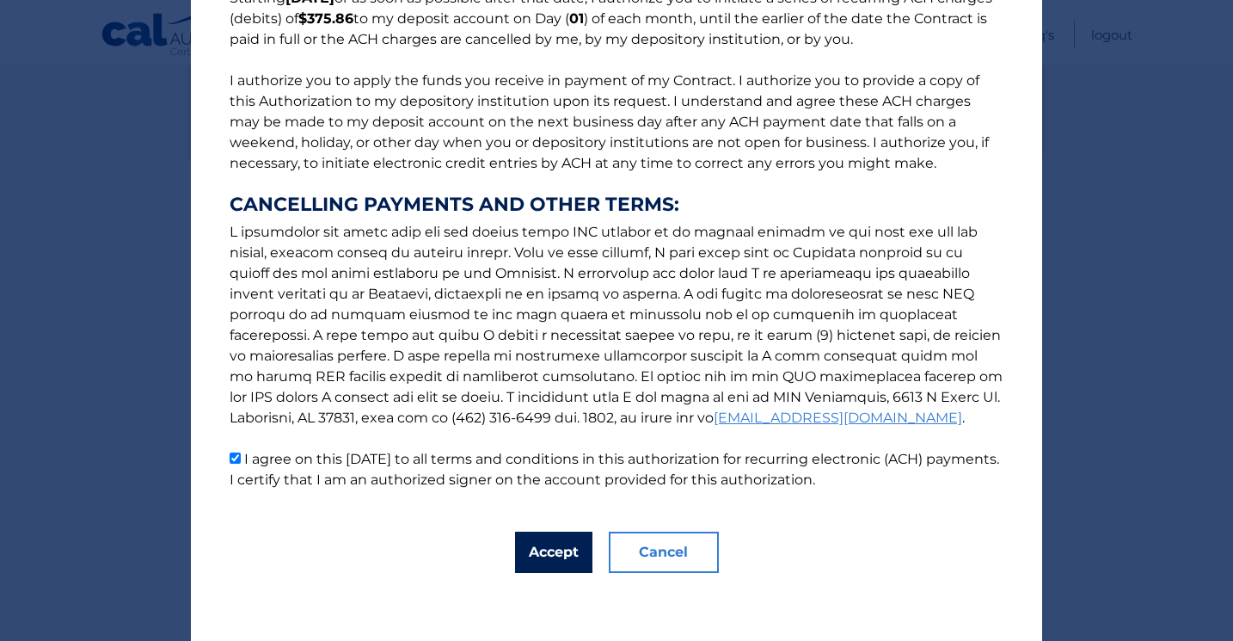
click at [570, 543] on button "Accept" at bounding box center [553, 551] width 77 height 41
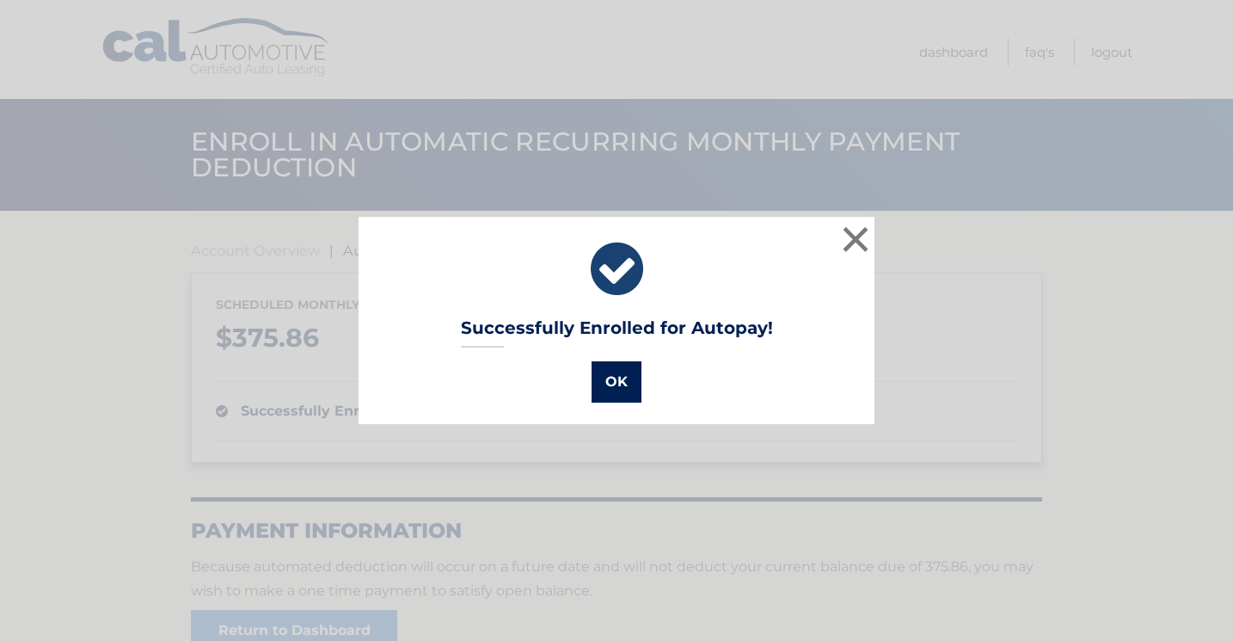
click at [611, 384] on button "OK" at bounding box center [617, 381] width 50 height 41
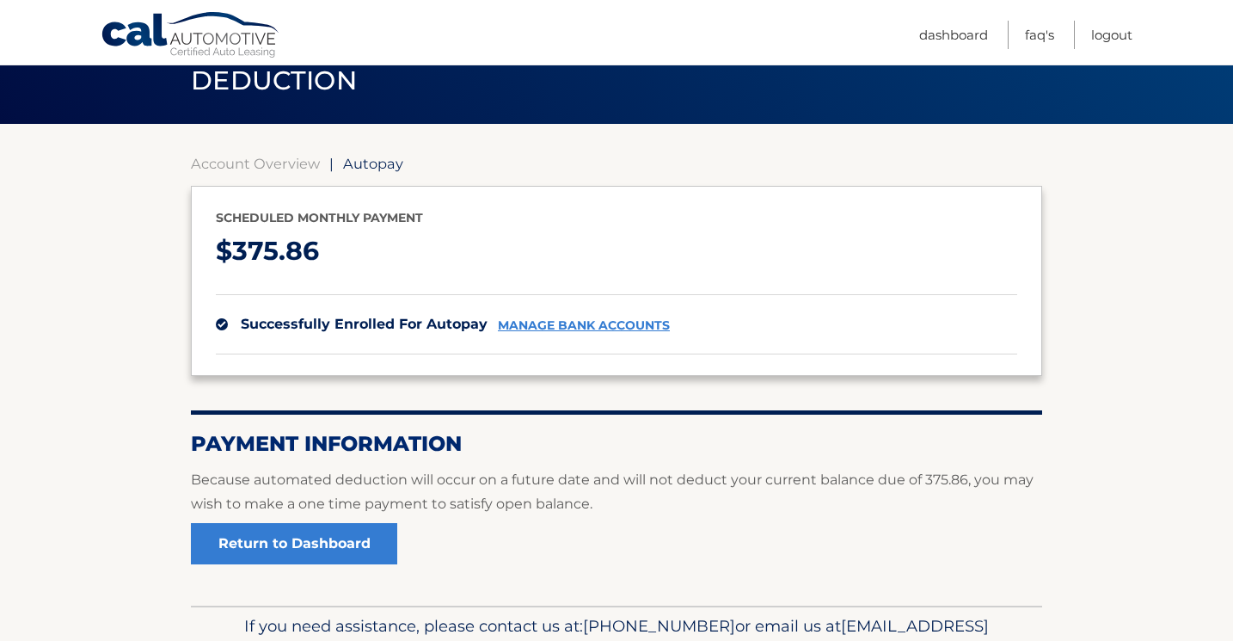
scroll to position [182, 0]
